Goal: Transaction & Acquisition: Purchase product/service

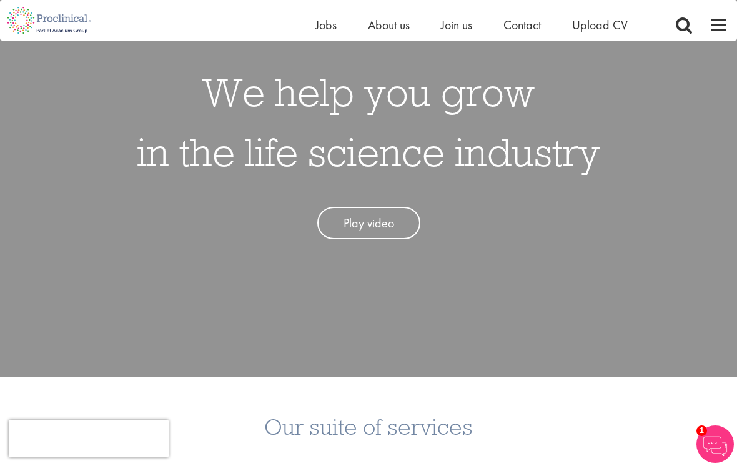
scroll to position [135, 0]
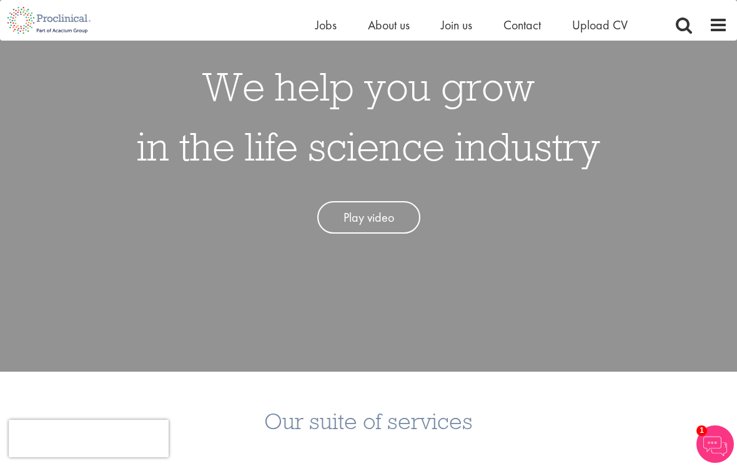
click at [355, 228] on link "Play video" at bounding box center [368, 217] width 103 height 33
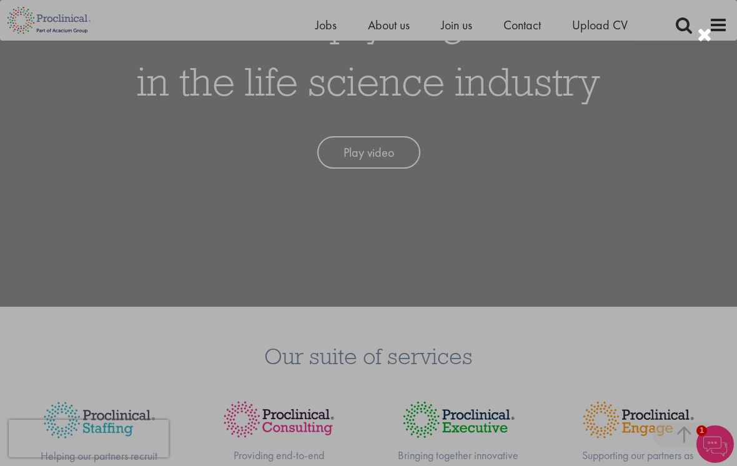
scroll to position [200, 0]
click at [686, 295] on div at bounding box center [368, 233] width 737 height 466
click at [668, 202] on div at bounding box center [368, 233] width 737 height 466
click at [536, 64] on div at bounding box center [368, 233] width 737 height 466
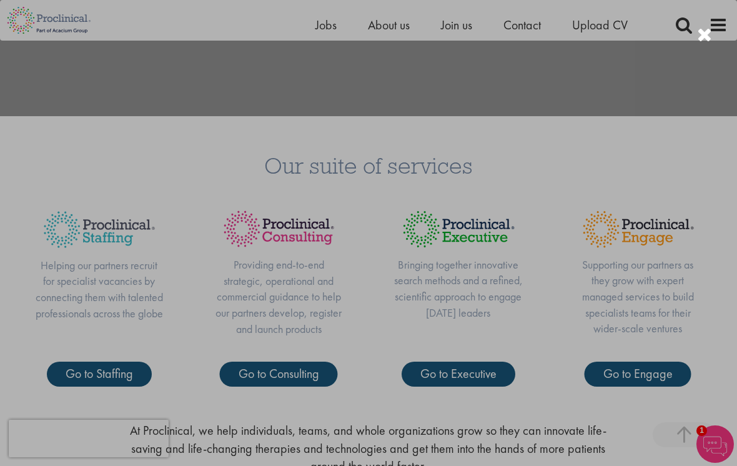
scroll to position [390, 0]
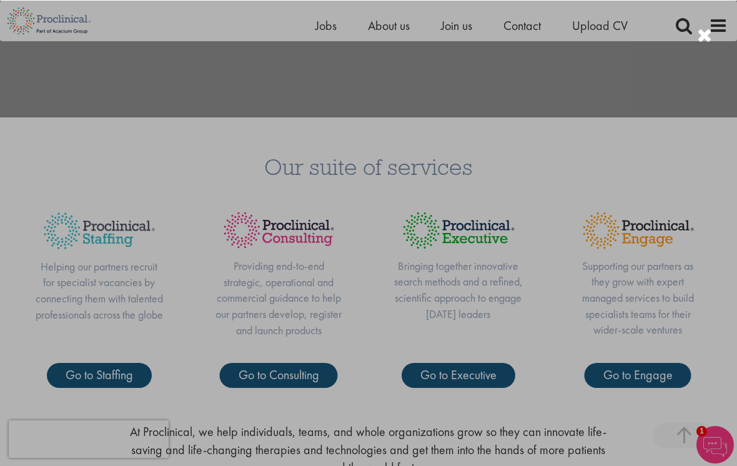
click at [692, 222] on div at bounding box center [368, 233] width 737 height 466
click at [707, 285] on div at bounding box center [368, 233] width 737 height 466
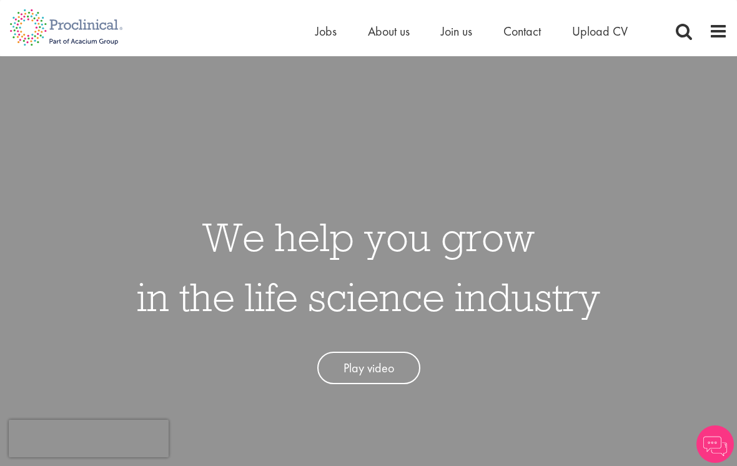
click at [716, 32] on span at bounding box center [718, 31] width 19 height 19
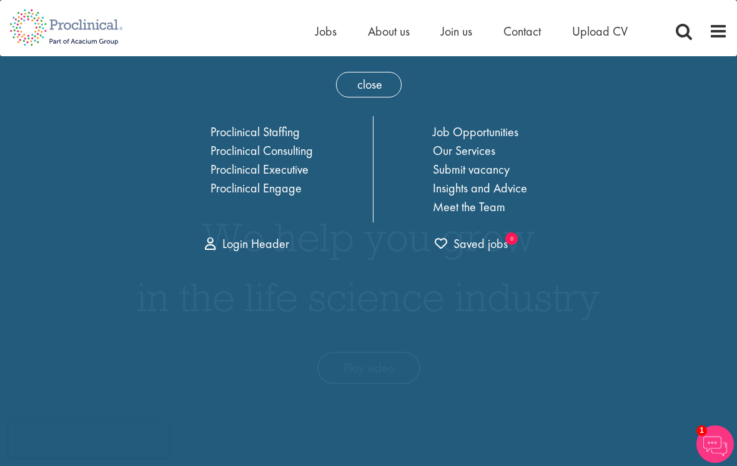
click at [457, 134] on link "Job Opportunities" at bounding box center [476, 132] width 86 height 16
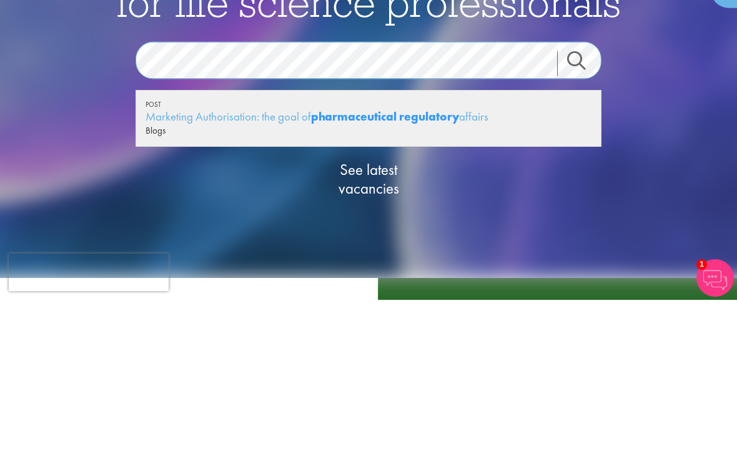
click at [428, 275] on strong "pharmaceutical regulatory" at bounding box center [385, 283] width 148 height 16
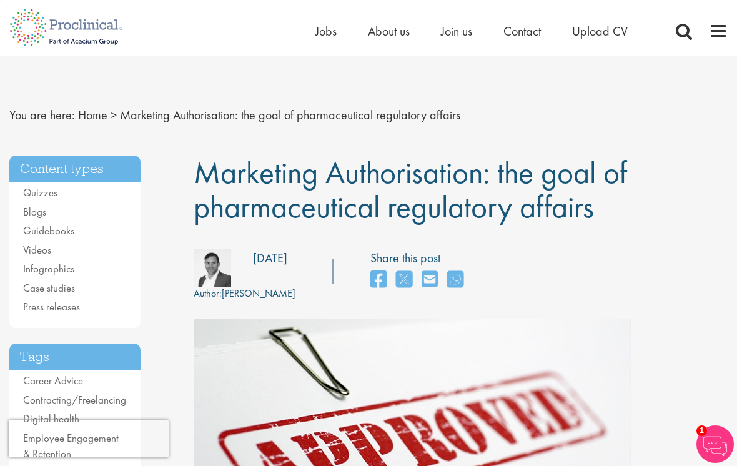
click at [719, 31] on span at bounding box center [718, 31] width 19 height 19
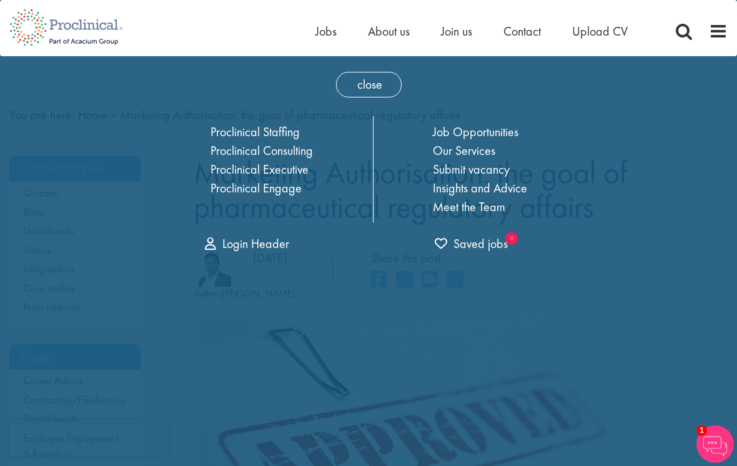
click at [713, 36] on span at bounding box center [718, 31] width 19 height 19
click at [714, 30] on span at bounding box center [718, 31] width 19 height 19
click at [368, 86] on span "close" at bounding box center [369, 85] width 66 height 26
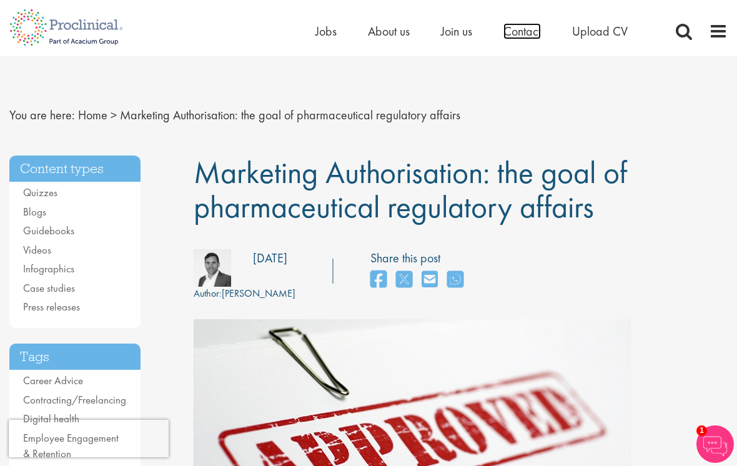
click at [519, 34] on span "Contact" at bounding box center [521, 31] width 37 height 16
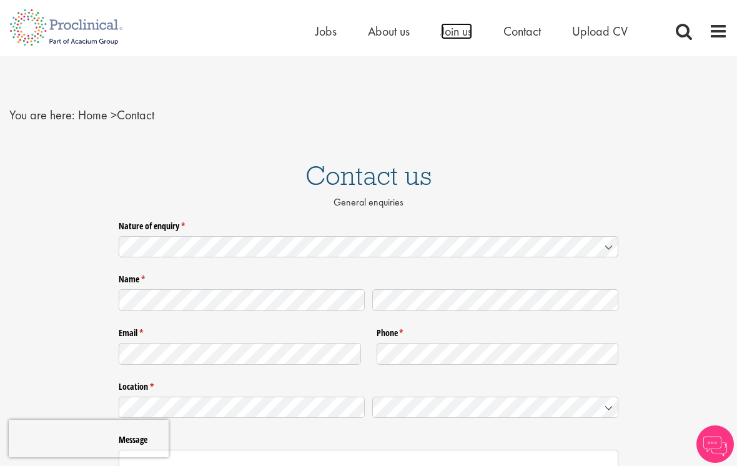
click at [457, 34] on span "Join us" at bounding box center [456, 31] width 31 height 16
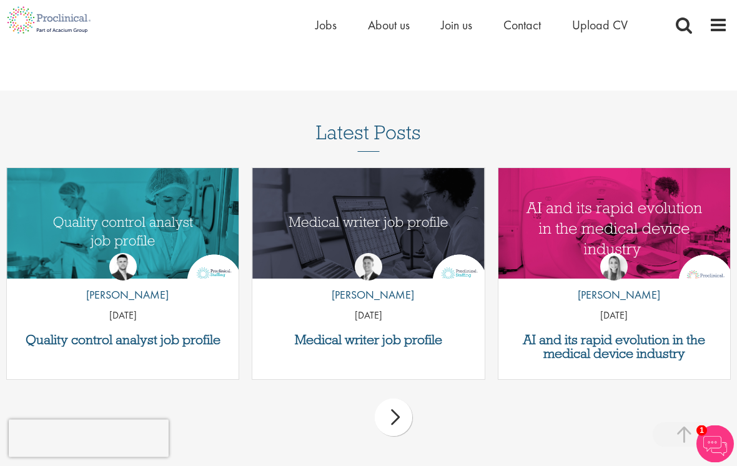
scroll to position [1527, 0]
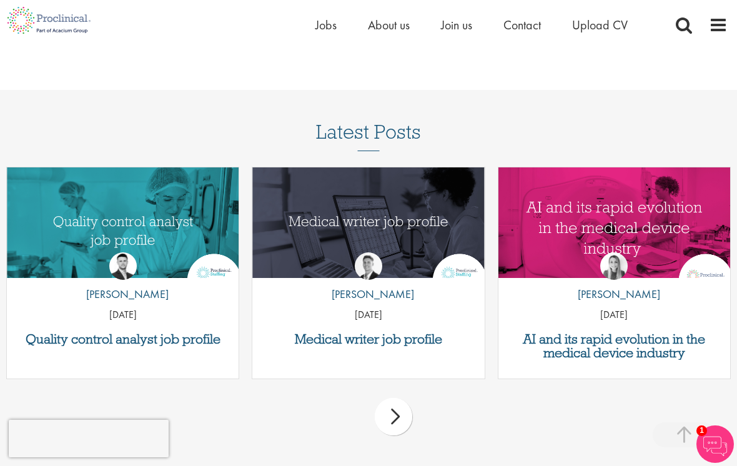
click at [398, 398] on div "next" at bounding box center [393, 416] width 37 height 37
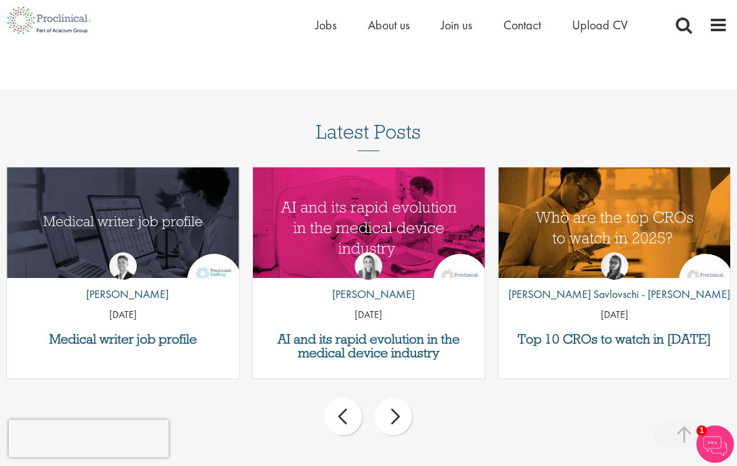
click at [398, 398] on div "next" at bounding box center [393, 416] width 37 height 37
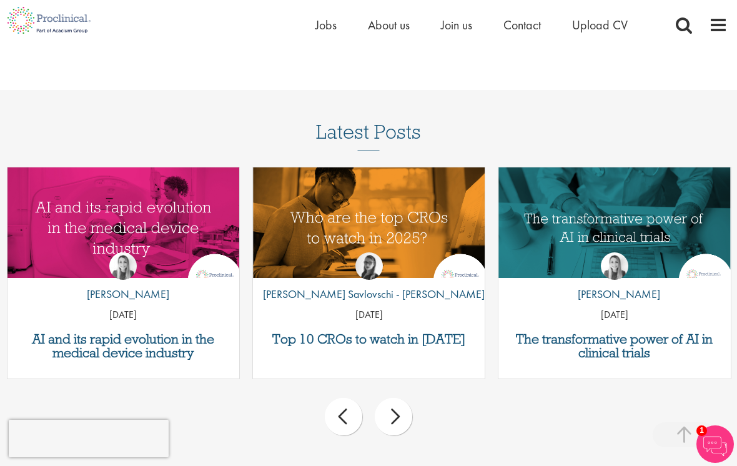
click at [405, 398] on div "next" at bounding box center [393, 416] width 37 height 37
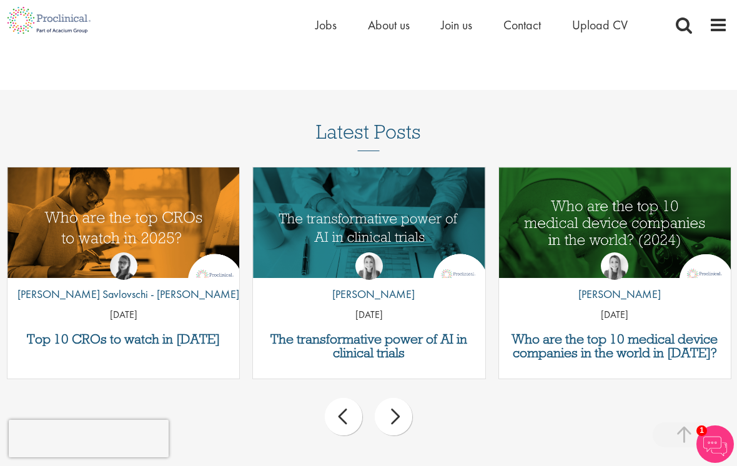
click at [405, 398] on div "next" at bounding box center [393, 416] width 37 height 37
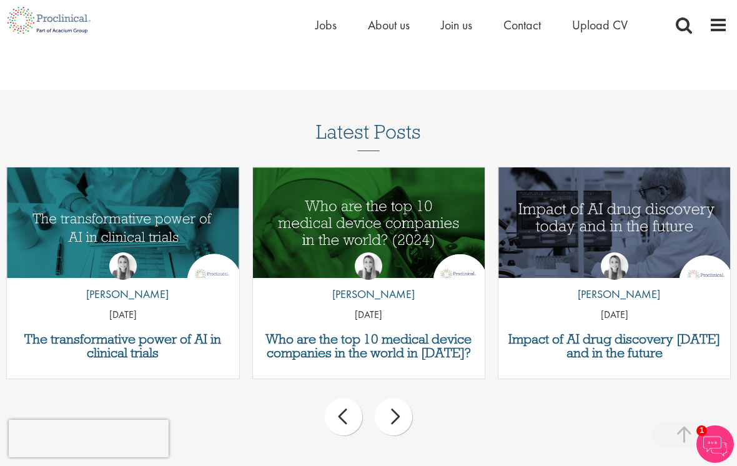
click at [411, 398] on div "next" at bounding box center [393, 416] width 37 height 37
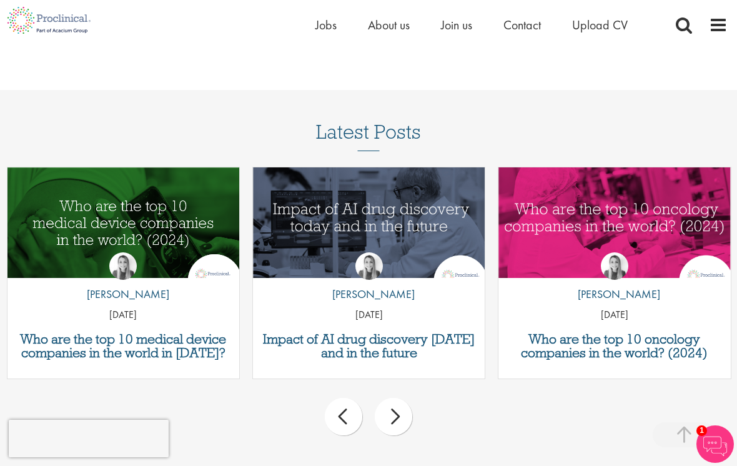
click at [403, 398] on div "next" at bounding box center [393, 416] width 37 height 37
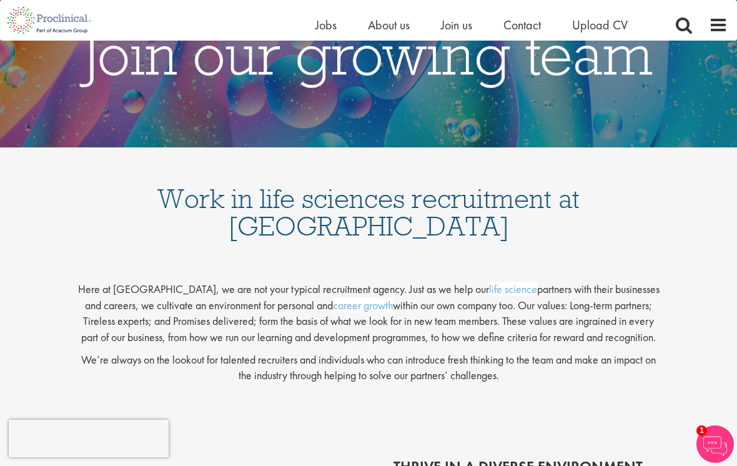
scroll to position [0, 0]
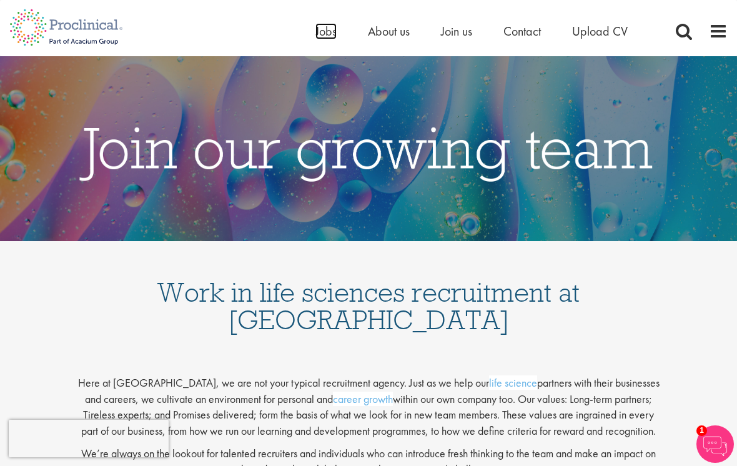
click at [315, 33] on span "Jobs" at bounding box center [325, 31] width 21 height 16
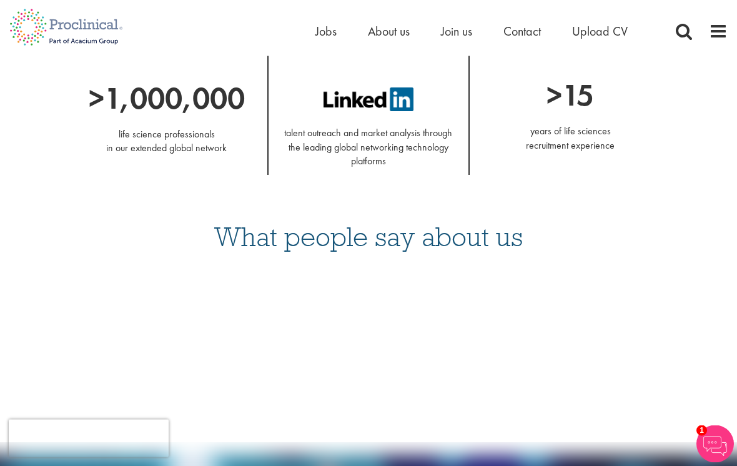
scroll to position [1235, 0]
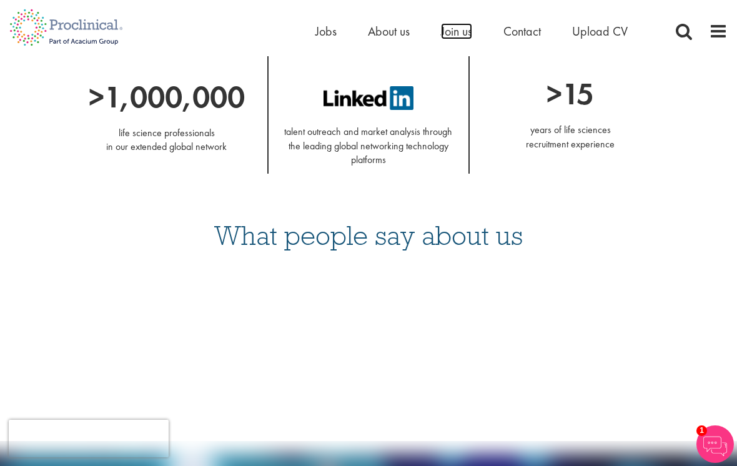
click at [458, 32] on span "Join us" at bounding box center [456, 31] width 31 height 16
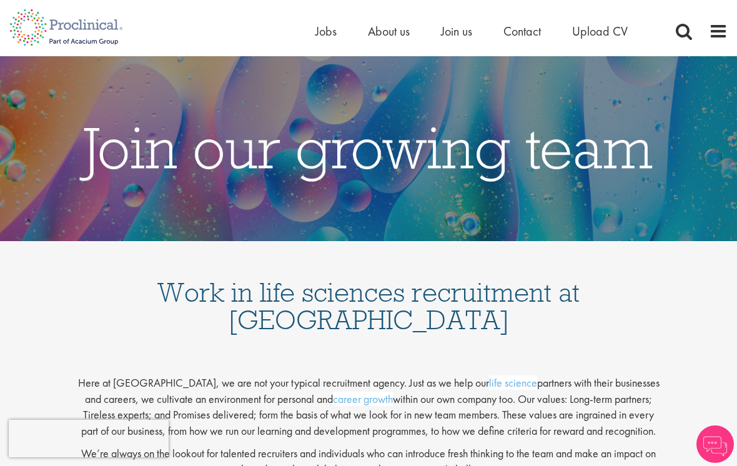
click at [705, 24] on div "Home Jobs About us Join us Contact Upload CV" at bounding box center [521, 34] width 412 height 25
click at [716, 38] on span at bounding box center [718, 31] width 19 height 19
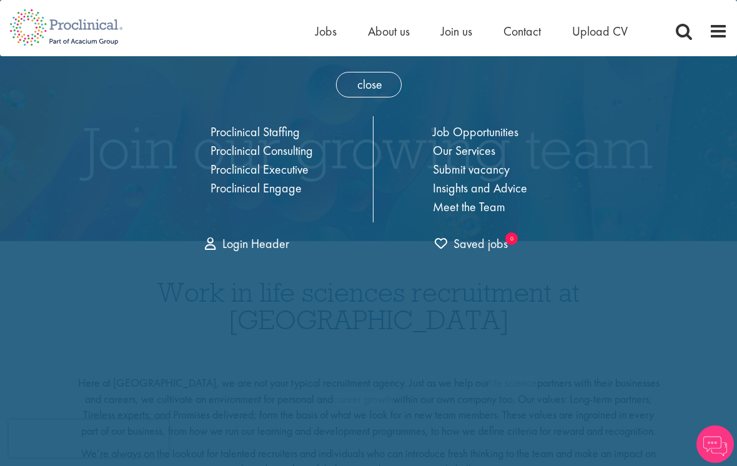
click at [482, 133] on link "Job Opportunities" at bounding box center [476, 132] width 86 height 16
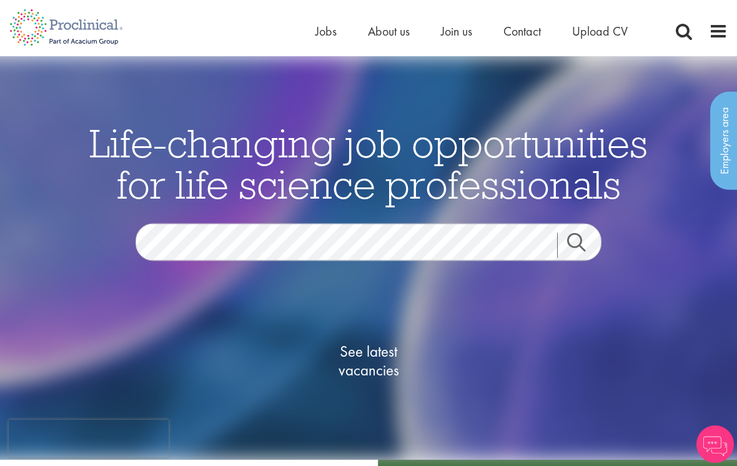
click at [713, 36] on span at bounding box center [718, 31] width 19 height 19
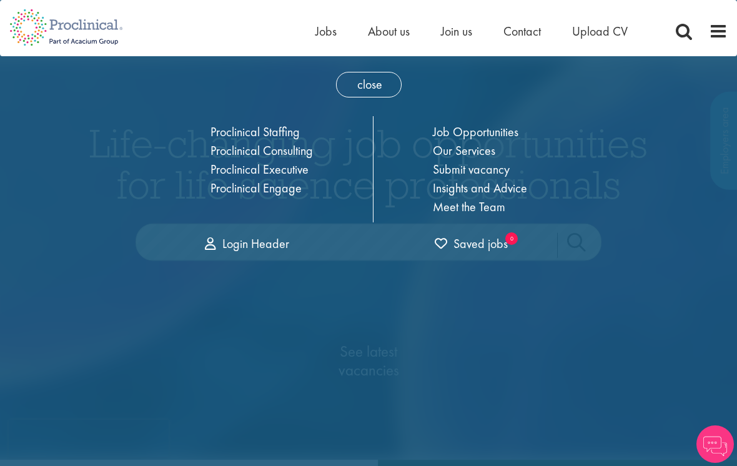
click at [491, 127] on link "Job Opportunities" at bounding box center [476, 132] width 86 height 16
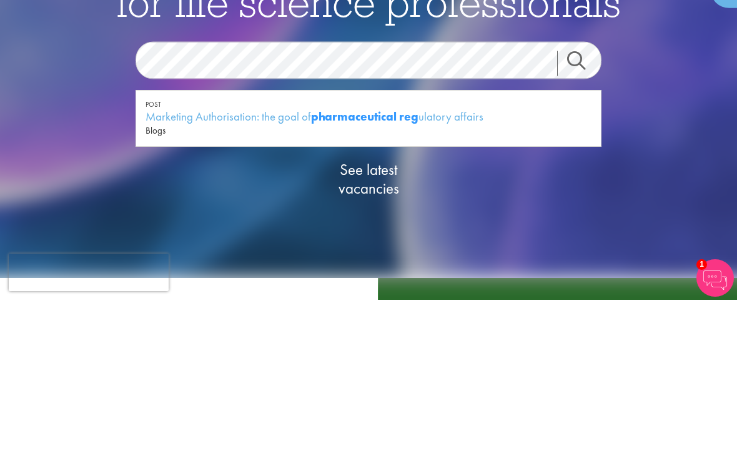
click at [441, 275] on div "Marketing Authorisation: the goal of pharmaceutical reg ulatory affairs" at bounding box center [369, 283] width 446 height 16
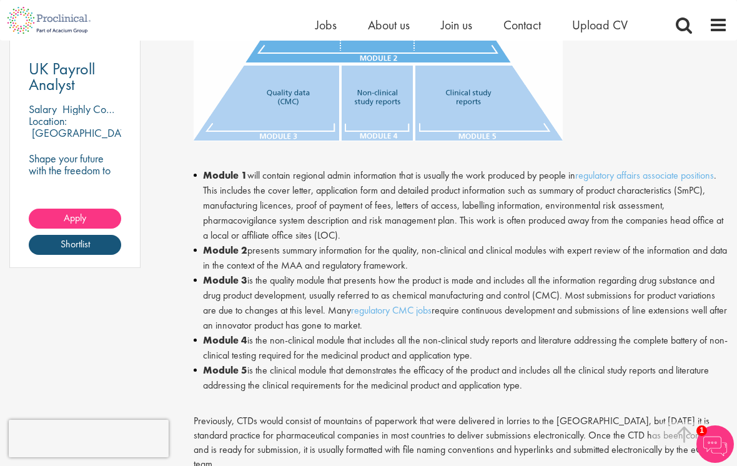
scroll to position [1009, 0]
click at [669, 169] on link "regulatory affairs associate positions" at bounding box center [644, 175] width 139 height 13
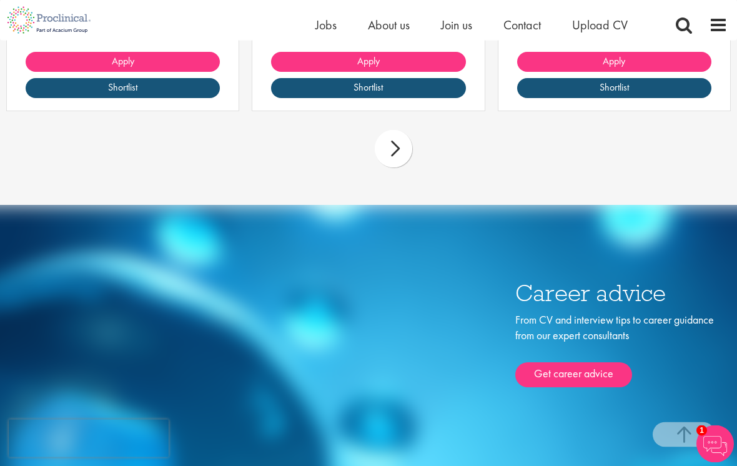
scroll to position [2375, 0]
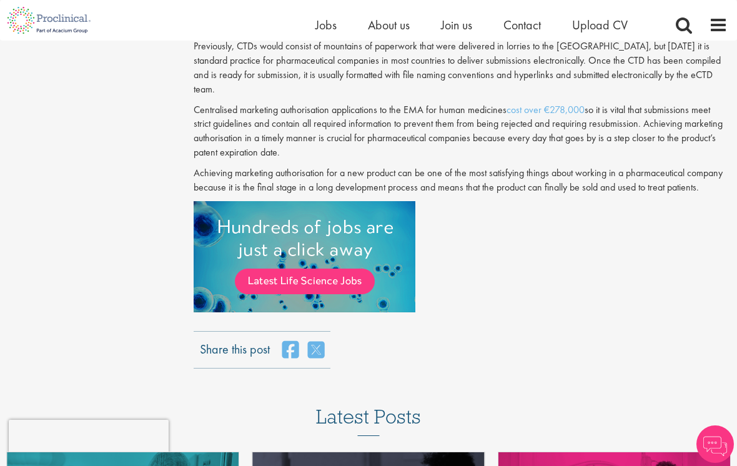
click at [716, 25] on span at bounding box center [718, 25] width 19 height 19
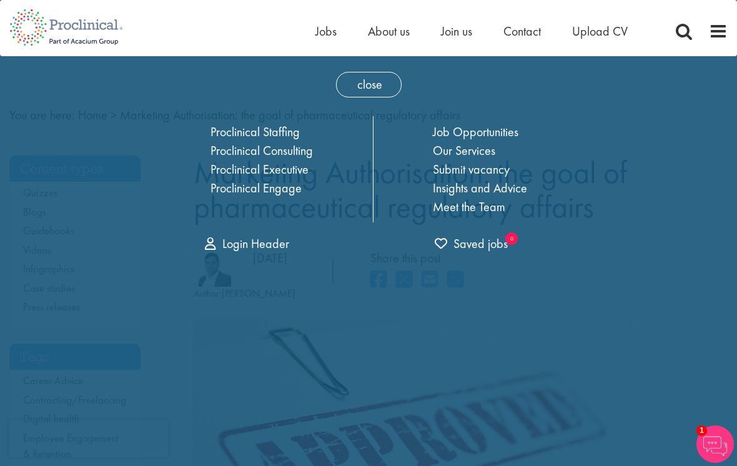
click at [484, 134] on link "Job Opportunities" at bounding box center [476, 132] width 86 height 16
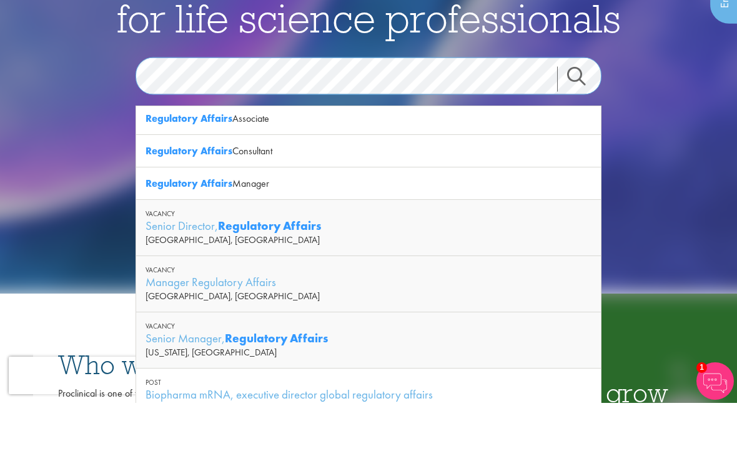
scroll to position [23, 0]
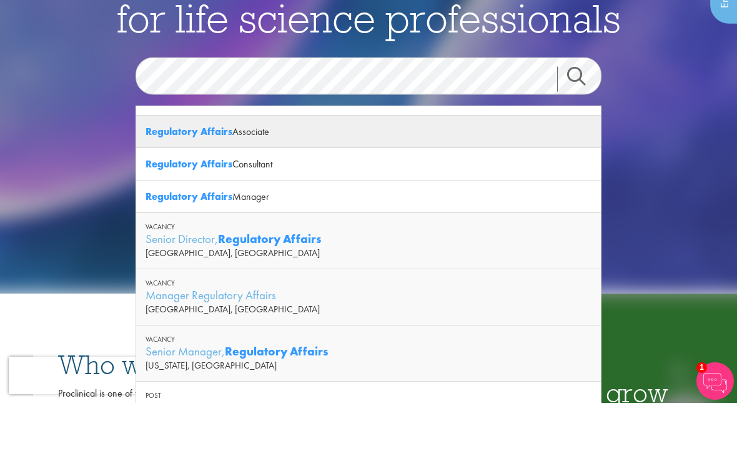
click at [229, 188] on strong "Regulatory Affairs" at bounding box center [189, 194] width 87 height 13
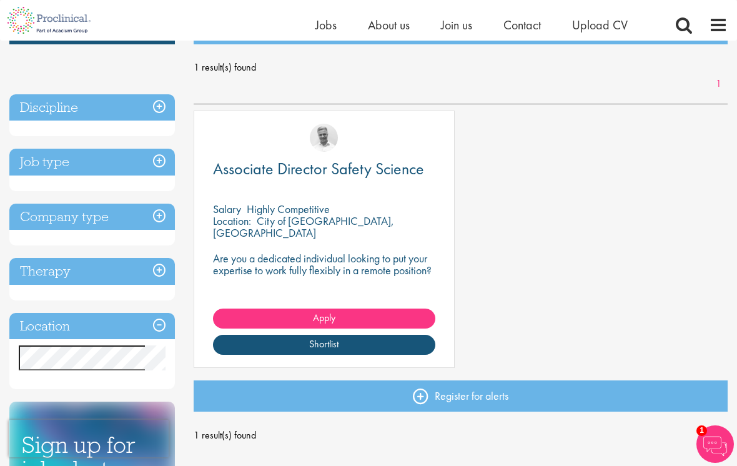
scroll to position [151, 0]
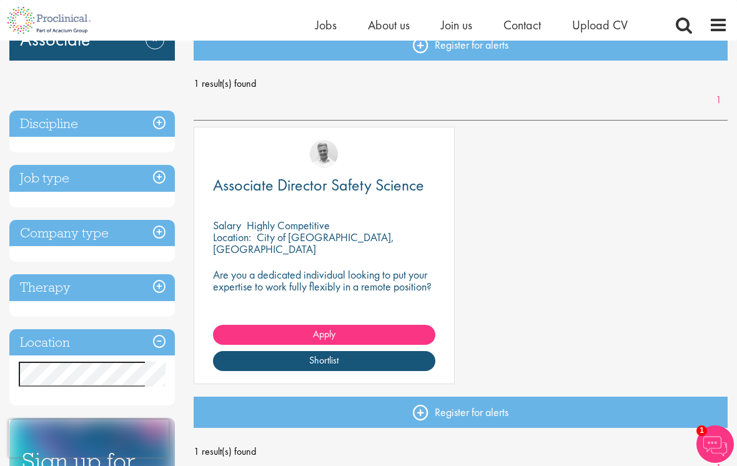
click at [320, 330] on span "Apply" at bounding box center [324, 333] width 22 height 13
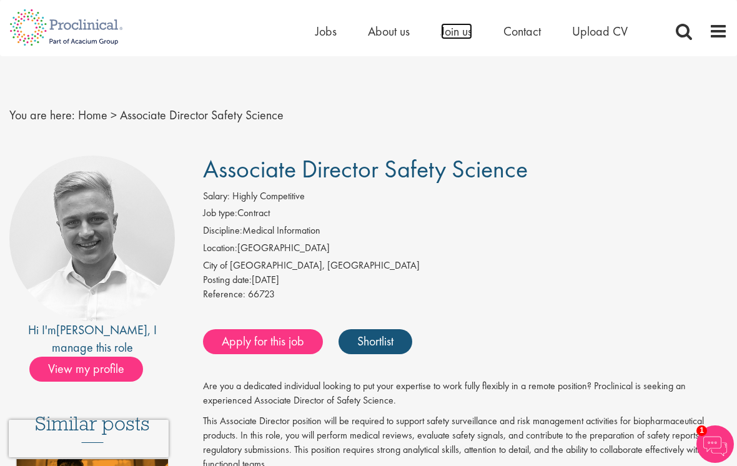
click at [441, 39] on span "Join us" at bounding box center [456, 31] width 31 height 16
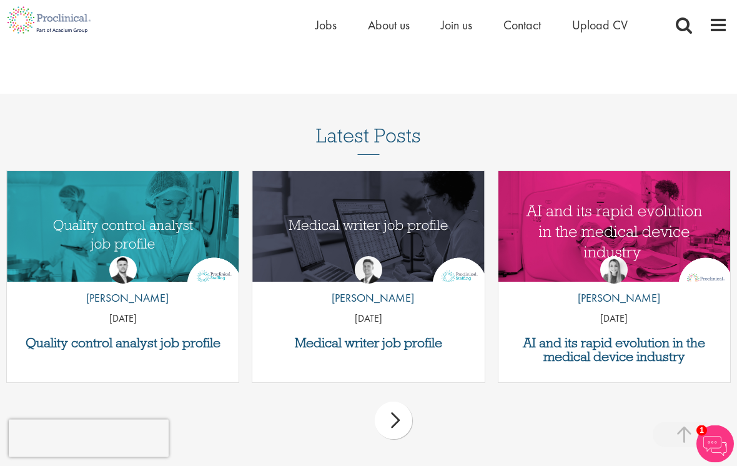
scroll to position [1532, 0]
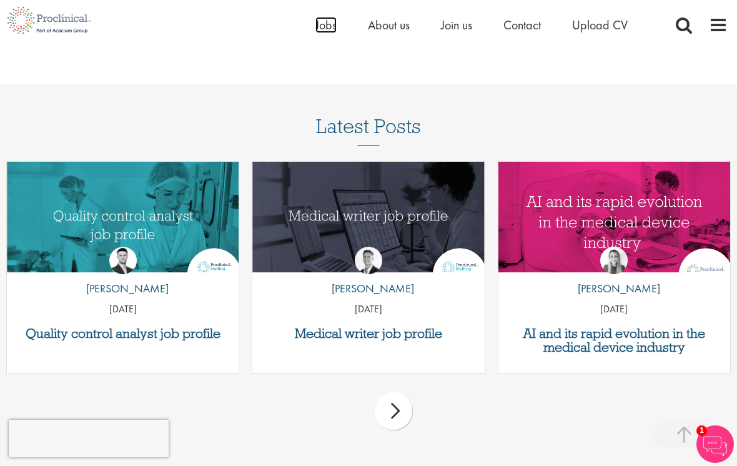
click at [323, 25] on span "Jobs" at bounding box center [325, 25] width 21 height 16
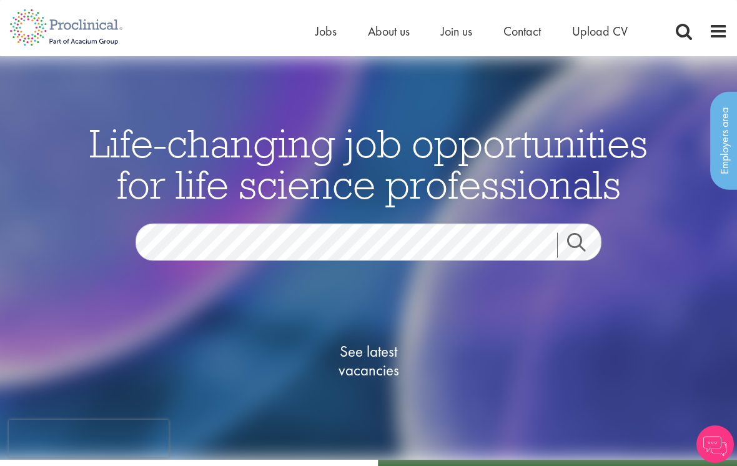
click at [371, 363] on span "See latest vacancies" at bounding box center [368, 360] width 125 height 37
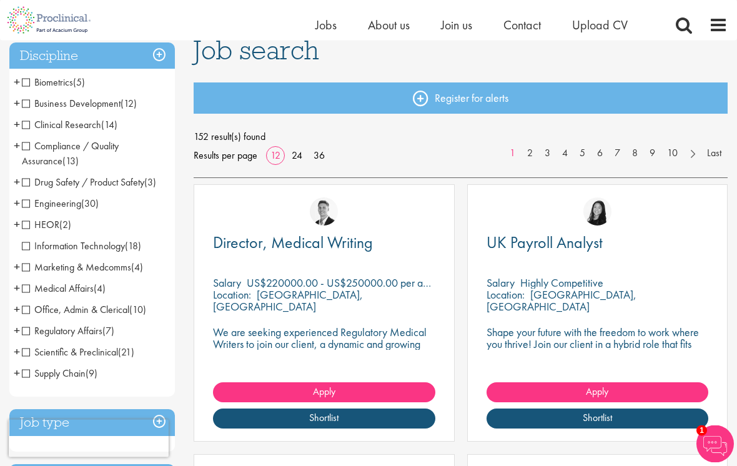
scroll to position [99, 0]
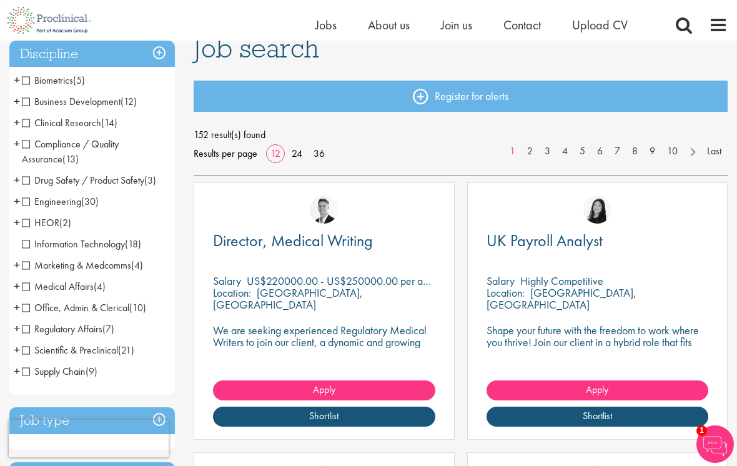
click at [84, 329] on span "Regulatory Affairs" at bounding box center [62, 328] width 81 height 13
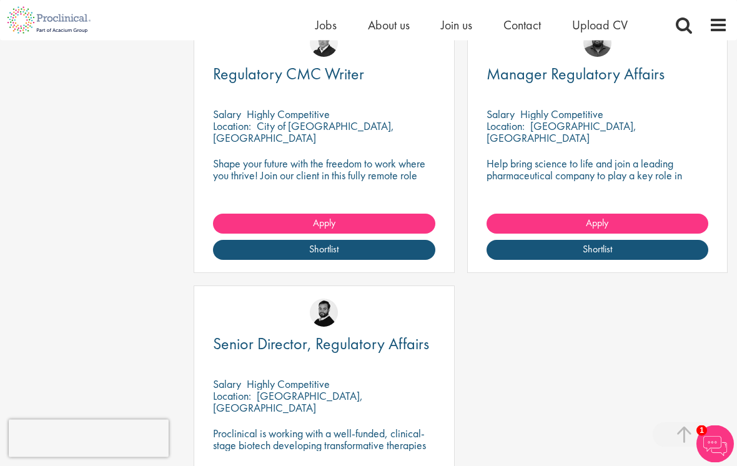
scroll to position [801, 0]
click at [642, 221] on link "Apply" at bounding box center [597, 224] width 222 height 20
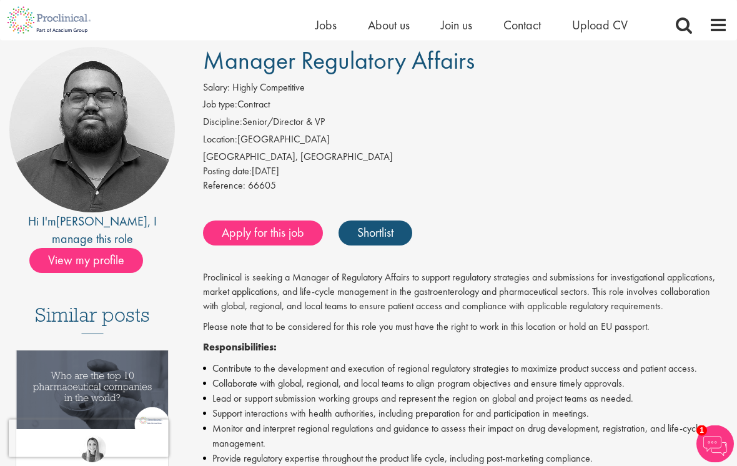
scroll to position [91, 0]
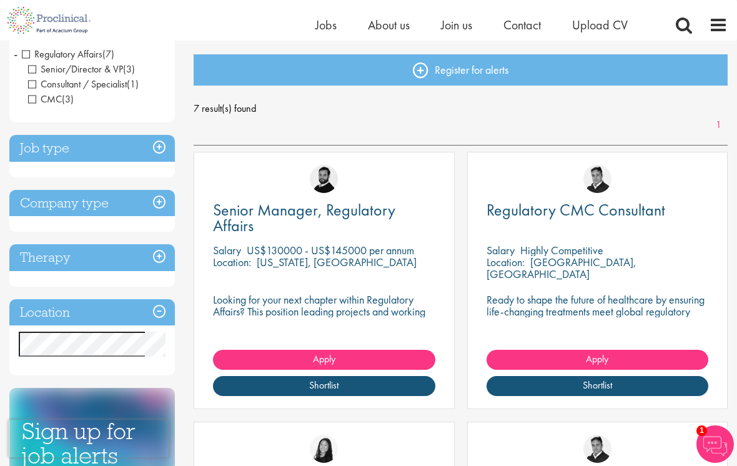
scroll to position [121, 0]
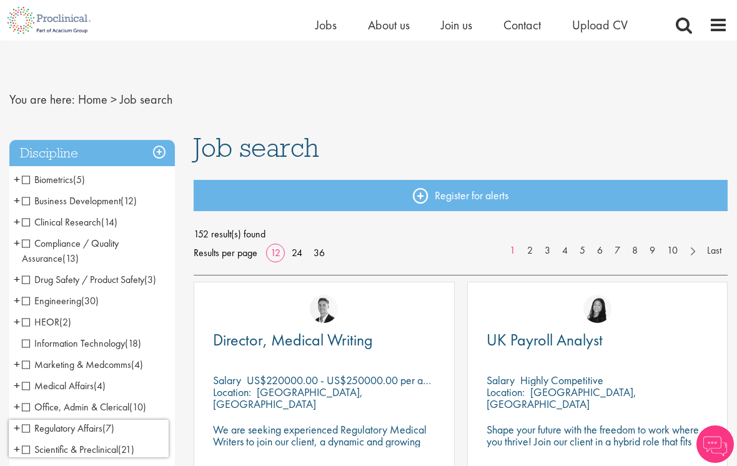
scroll to position [119, 0]
